Goal: Task Accomplishment & Management: Manage account settings

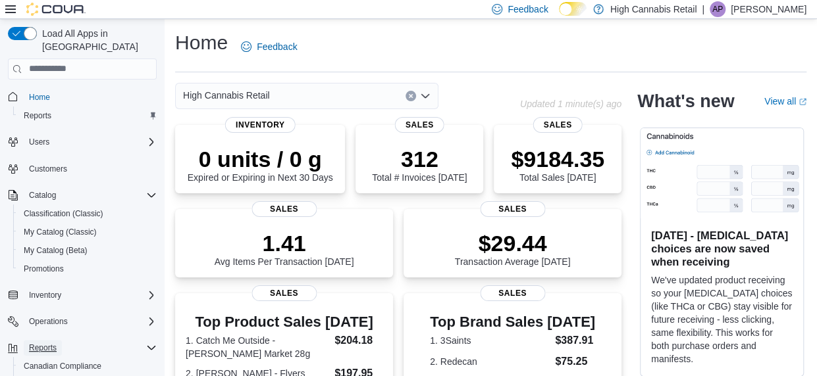
click at [45, 343] on span "Reports" at bounding box center [43, 348] width 28 height 11
click at [42, 343] on span "Reports" at bounding box center [43, 348] width 28 height 11
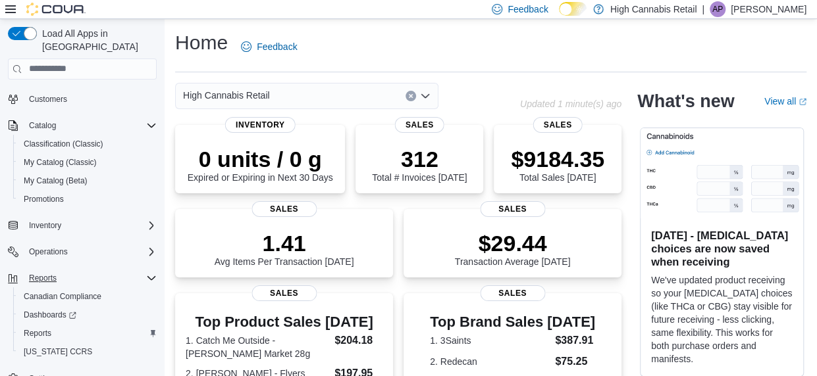
scroll to position [75, 0]
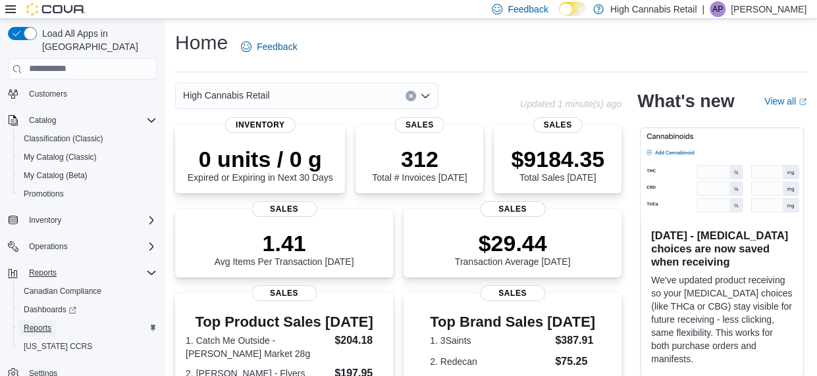
click at [39, 323] on span "Reports" at bounding box center [38, 328] width 28 height 11
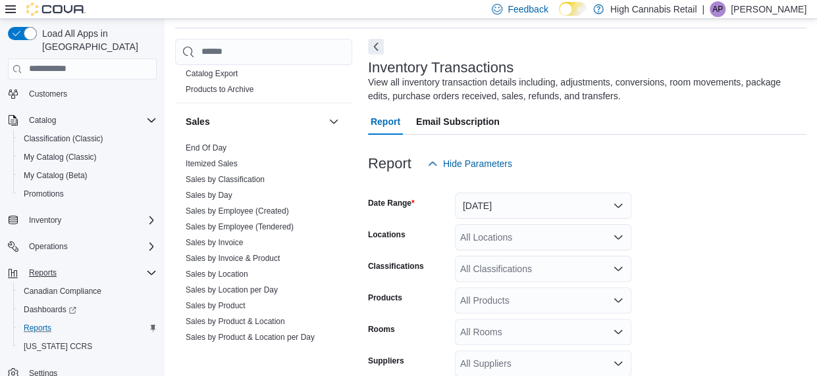
scroll to position [873, 0]
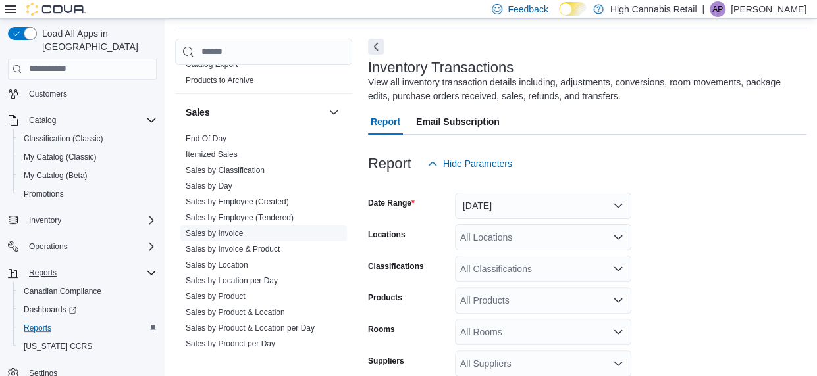
click at [237, 231] on link "Sales by Invoice" at bounding box center [214, 233] width 57 height 9
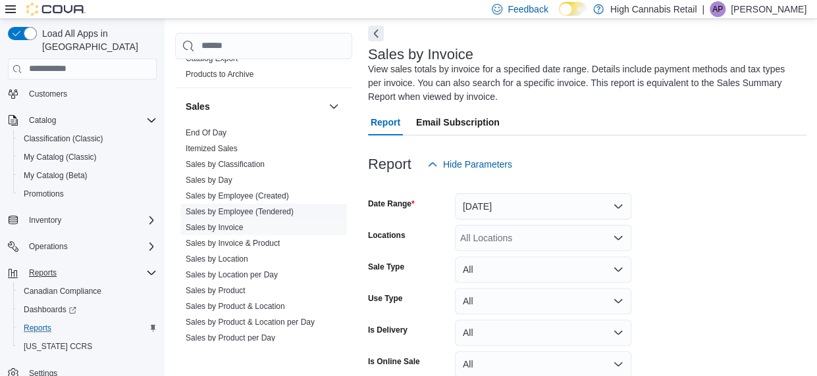
scroll to position [58, 0]
click at [521, 199] on button "Yesterday" at bounding box center [543, 206] width 176 height 26
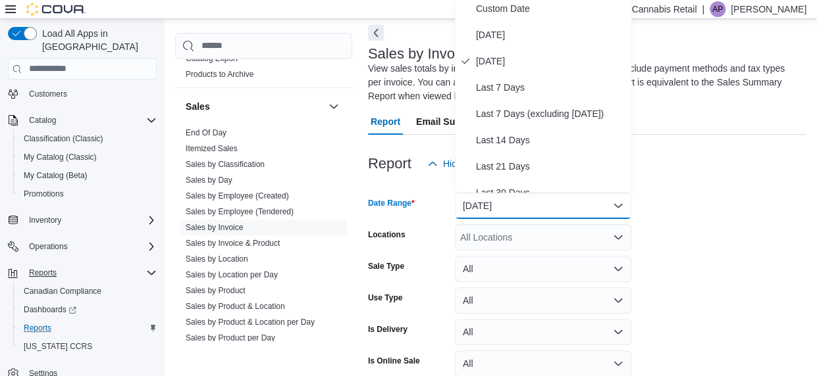
scroll to position [53, 0]
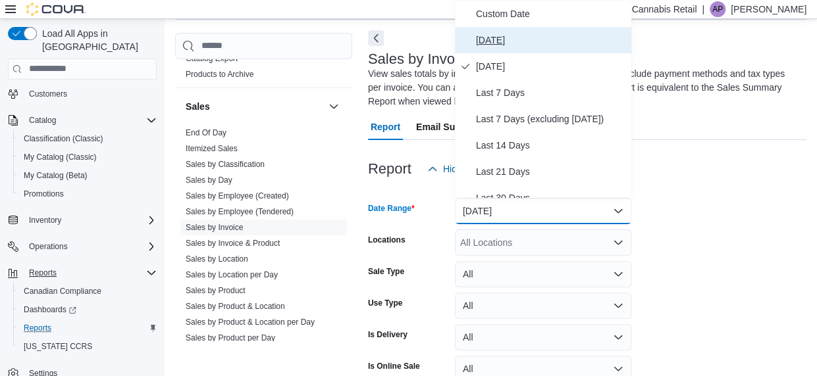
click at [494, 39] on span "Today" at bounding box center [551, 40] width 150 height 16
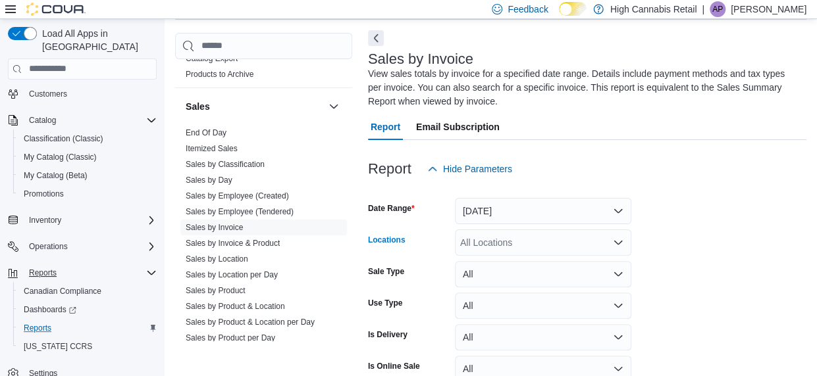
click at [505, 241] on div "All Locations" at bounding box center [543, 243] width 176 height 26
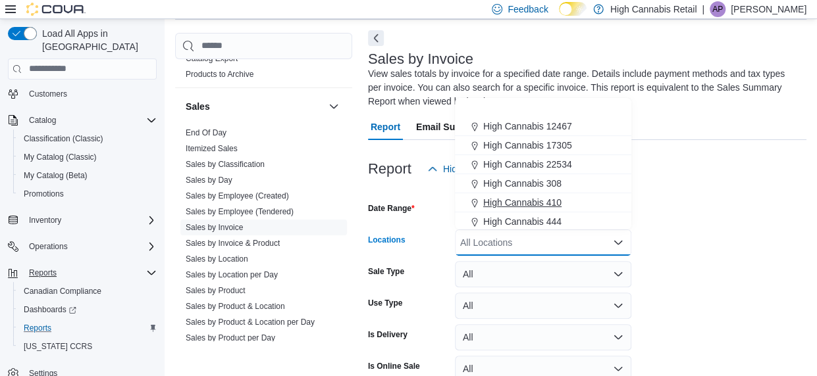
scroll to position [78, 0]
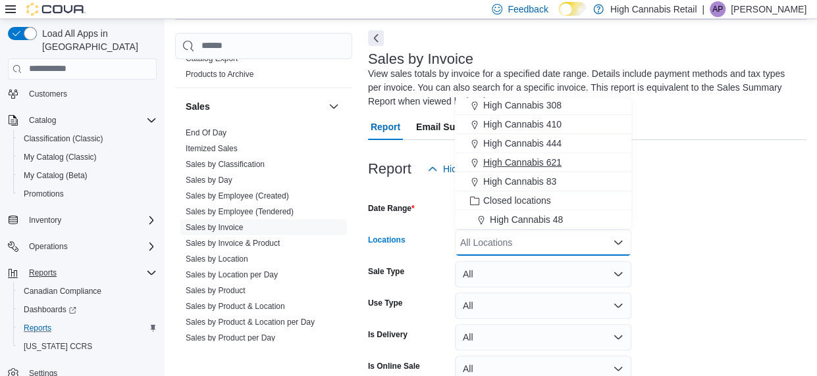
click at [557, 165] on span "High Cannabis 621" at bounding box center [522, 162] width 78 height 13
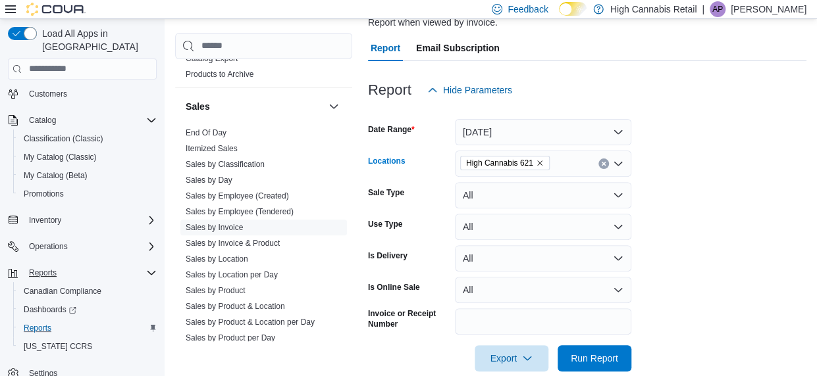
scroll to position [153, 0]
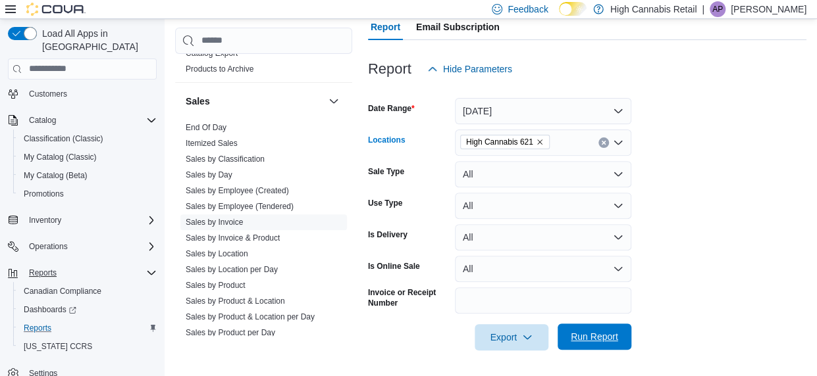
click at [580, 330] on span "Run Report" at bounding box center [594, 337] width 58 height 26
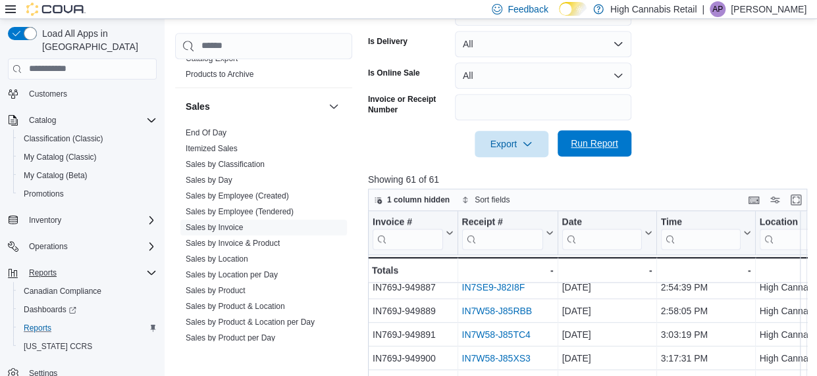
scroll to position [820, 0]
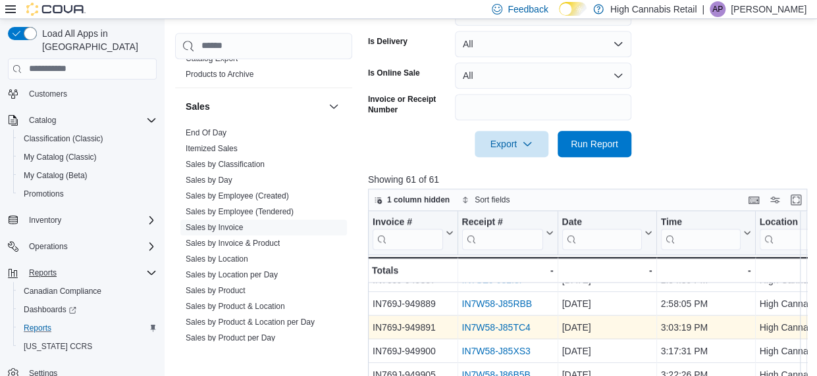
click at [507, 323] on link "IN7W58-J85TC4" at bounding box center [495, 327] width 68 height 11
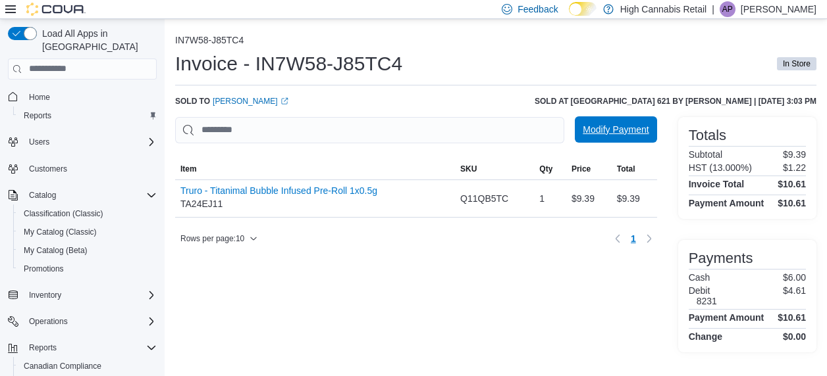
click at [617, 136] on span "Modify Payment" at bounding box center [615, 129] width 66 height 13
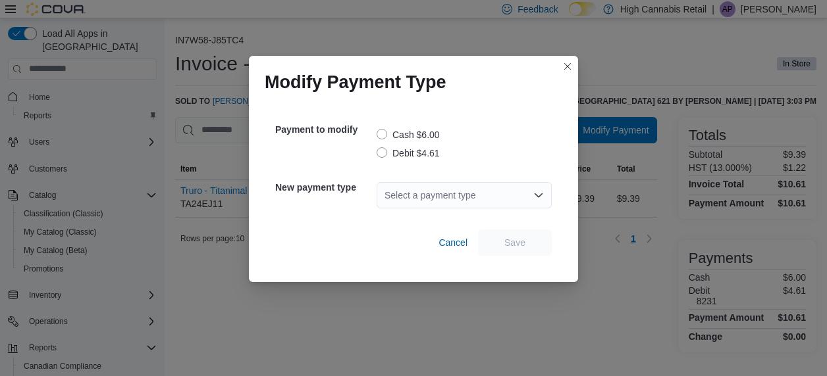
click at [383, 134] on label "Cash $6.00" at bounding box center [407, 135] width 63 height 16
click at [463, 200] on div "Select a payment type" at bounding box center [463, 195] width 175 height 26
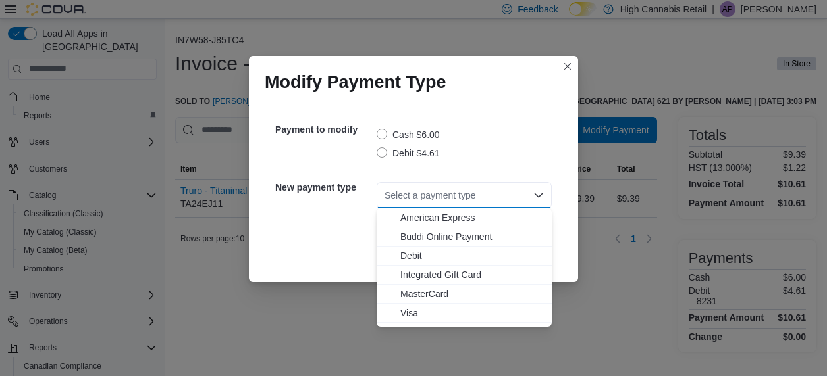
click at [405, 261] on span "Debit" at bounding box center [471, 255] width 143 height 13
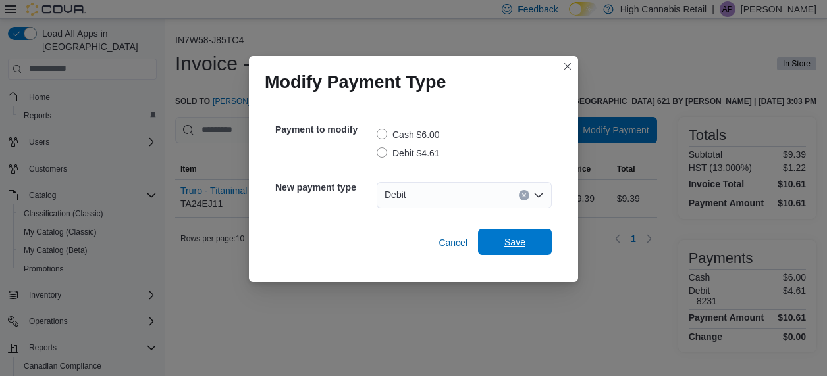
click at [504, 247] on span "Save" at bounding box center [514, 242] width 21 height 13
